Goal: Information Seeking & Learning: Learn about a topic

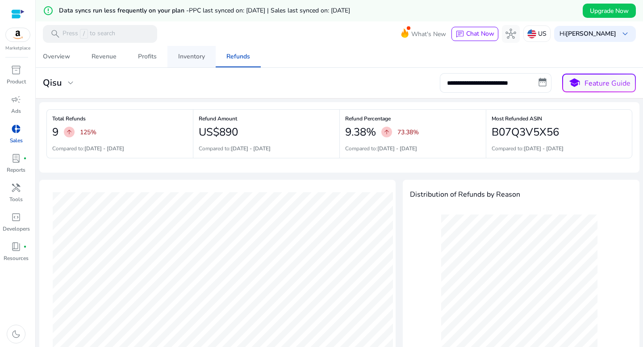
click at [186, 58] on div "Inventory" at bounding box center [191, 57] width 27 height 6
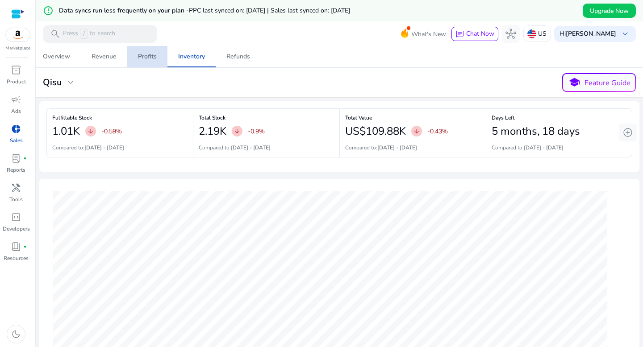
click at [146, 60] on div "Profits" at bounding box center [147, 57] width 19 height 6
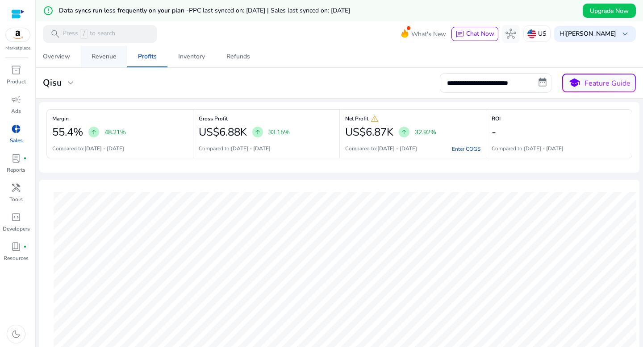
click at [106, 54] on div "Revenue" at bounding box center [104, 57] width 25 height 6
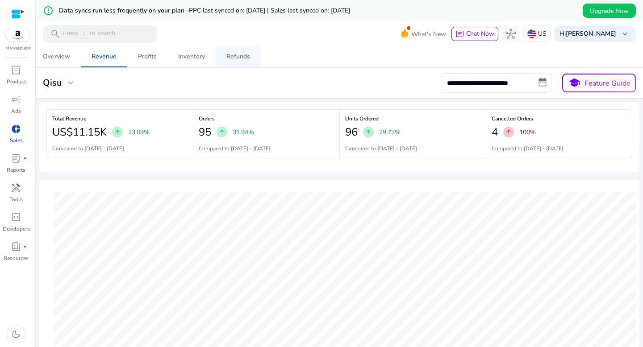
click at [234, 60] on div "Refunds" at bounding box center [238, 57] width 24 height 6
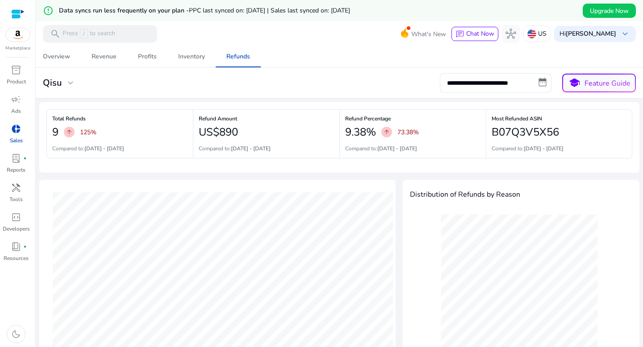
click at [195, 68] on mat-card "**********" at bounding box center [339, 83] width 615 height 31
click at [151, 59] on div "Profits" at bounding box center [147, 57] width 19 height 6
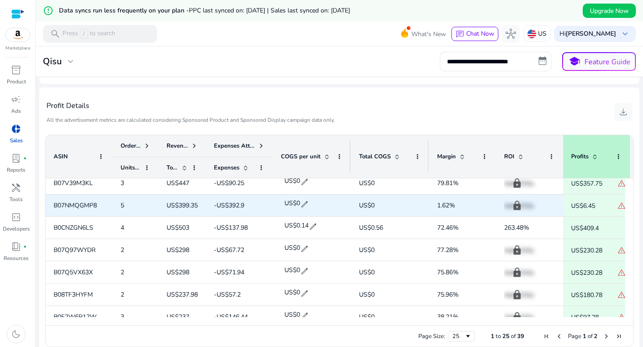
scroll to position [24, 0]
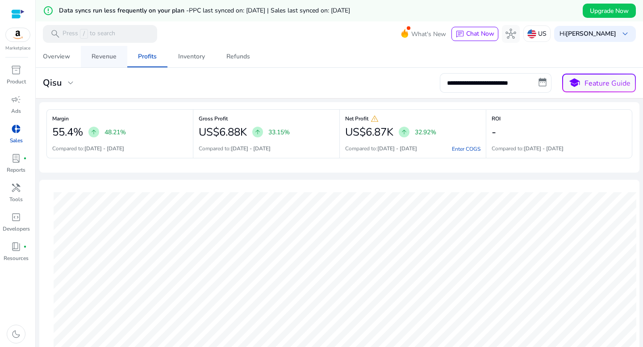
click at [110, 57] on div "Revenue" at bounding box center [104, 57] width 25 height 6
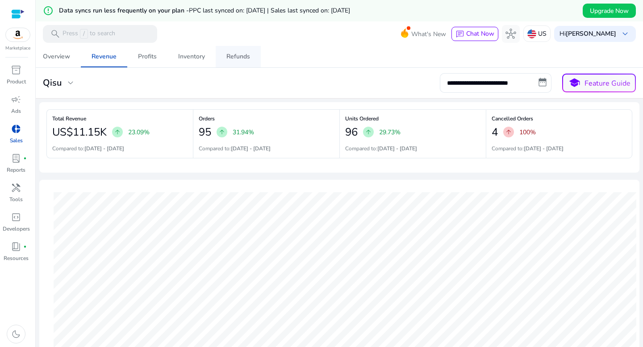
click at [243, 51] on span "Refunds" at bounding box center [238, 56] width 24 height 21
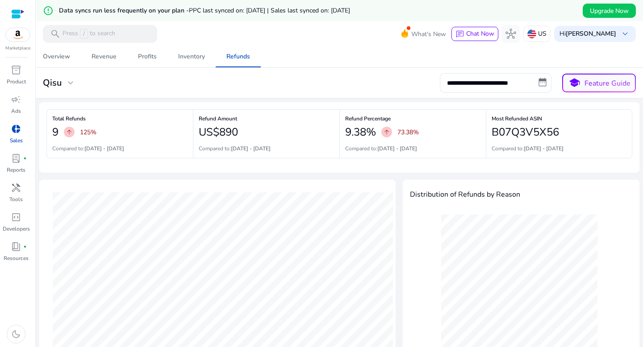
click at [89, 132] on p "125%" at bounding box center [88, 132] width 17 height 9
click at [144, 56] on div "Profits" at bounding box center [147, 57] width 19 height 6
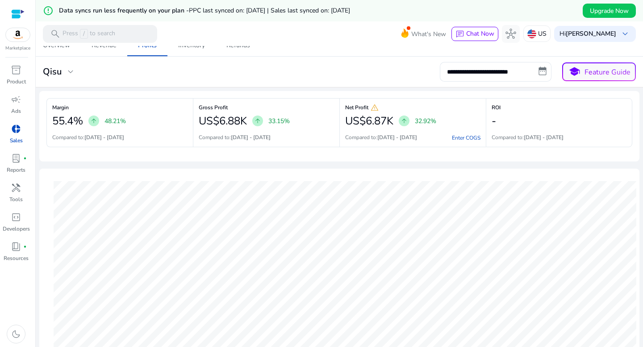
scroll to position [9, 0]
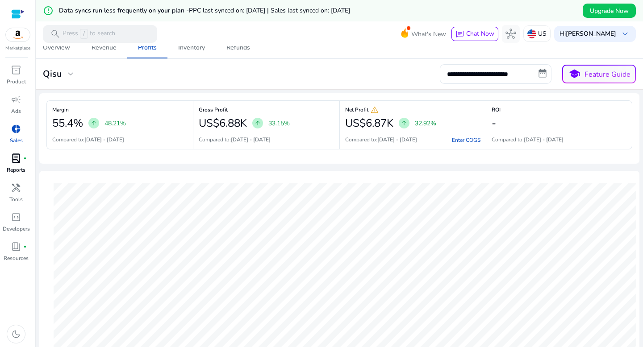
click at [17, 160] on span "lab_profile" at bounding box center [16, 158] width 11 height 11
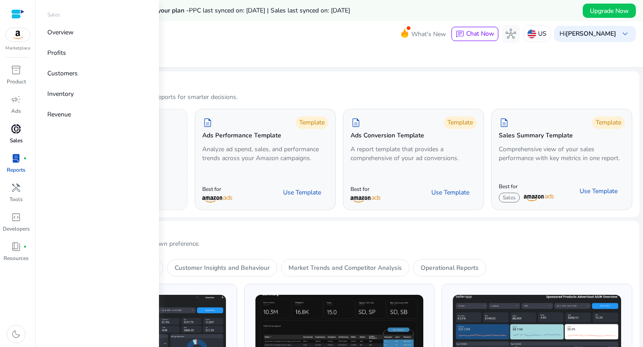
click at [23, 130] on div "donut_small" at bounding box center [16, 129] width 25 height 14
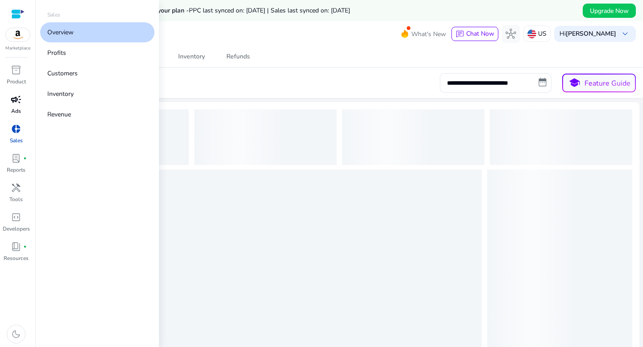
click at [17, 105] on span "campaign" at bounding box center [16, 99] width 11 height 11
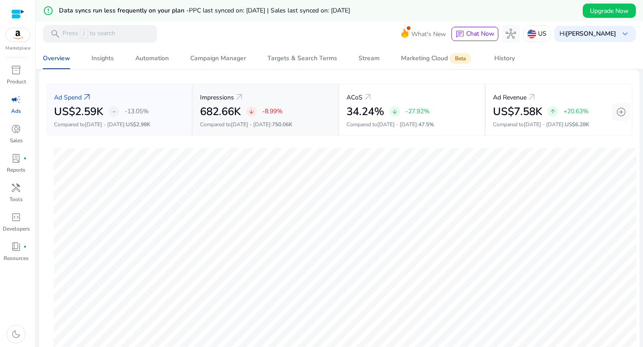
scroll to position [61, 0]
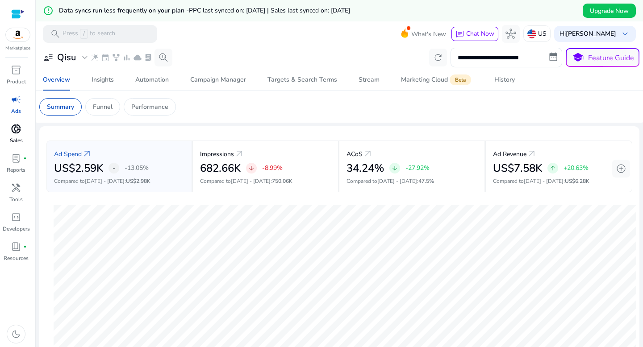
click at [20, 132] on span "donut_small" at bounding box center [16, 129] width 11 height 11
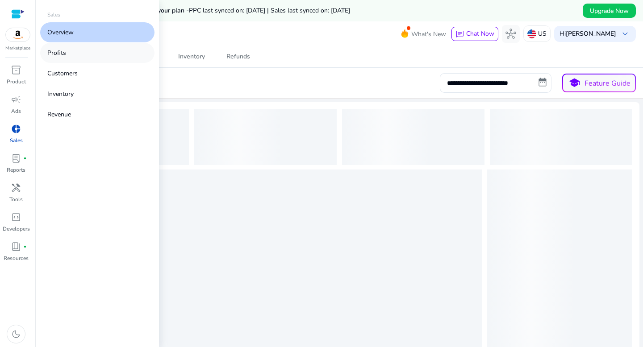
click at [71, 53] on link "Profits" at bounding box center [97, 53] width 114 height 20
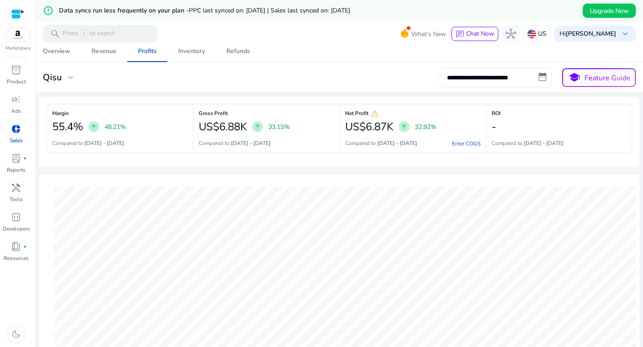
scroll to position [5, 0]
